Goal: Information Seeking & Learning: Learn about a topic

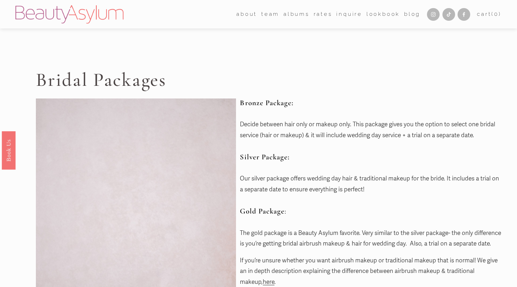
click at [325, 14] on link "Rates" at bounding box center [323, 14] width 19 height 11
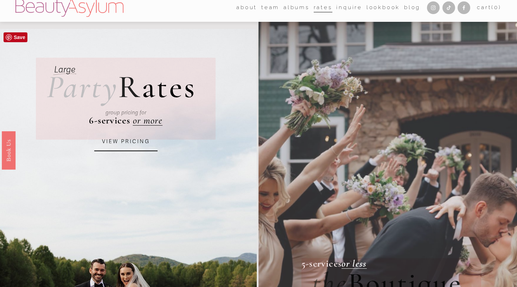
scroll to position [32, 0]
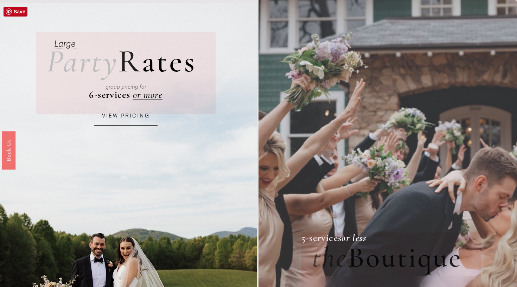
click at [144, 117] on link "VIEW PRICING" at bounding box center [125, 116] width 63 height 19
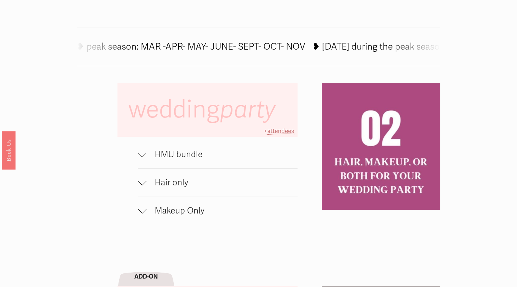
scroll to position [396, 0]
click at [144, 153] on div at bounding box center [142, 152] width 8 height 8
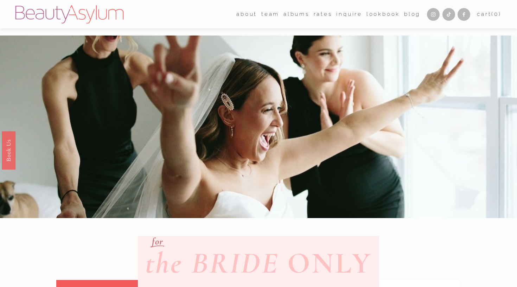
scroll to position [0, 0]
click at [321, 15] on link "Rates" at bounding box center [323, 14] width 19 height 11
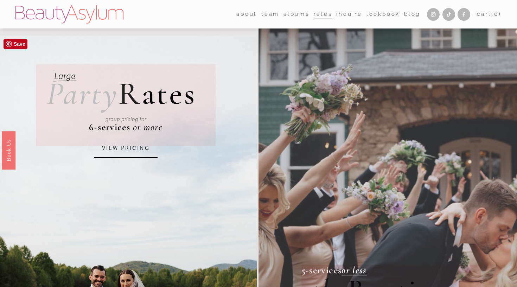
click at [134, 147] on link "VIEW PRICING" at bounding box center [125, 148] width 63 height 19
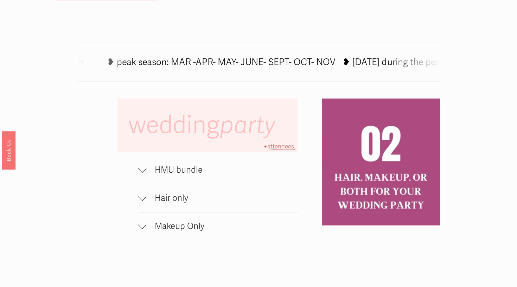
scroll to position [418, 0]
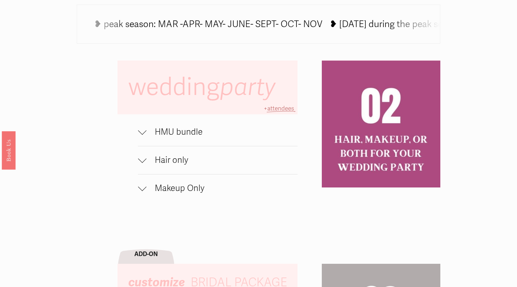
click at [145, 133] on div at bounding box center [142, 132] width 8 height 8
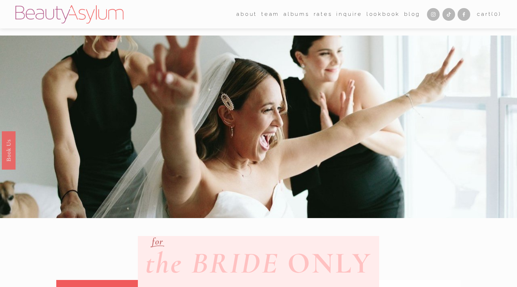
scroll to position [0, 0]
